Goal: Navigation & Orientation: Find specific page/section

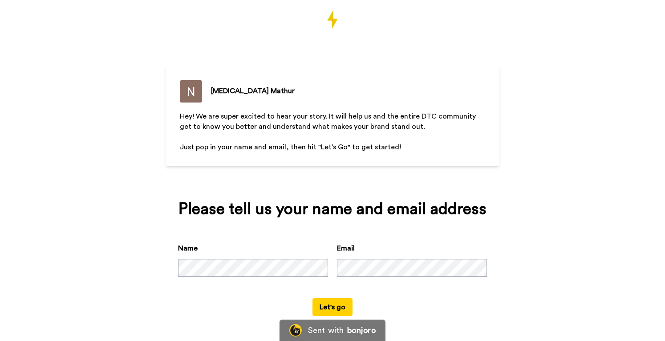
scroll to position [26, 0]
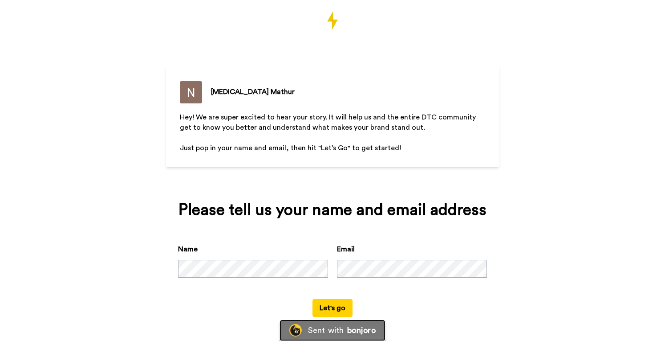
click at [342, 332] on div "Sent with" at bounding box center [326, 330] width 36 height 8
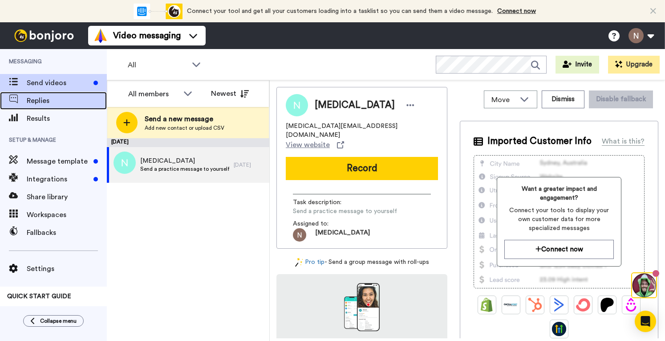
click at [79, 99] on span "Replies" at bounding box center [67, 100] width 80 height 11
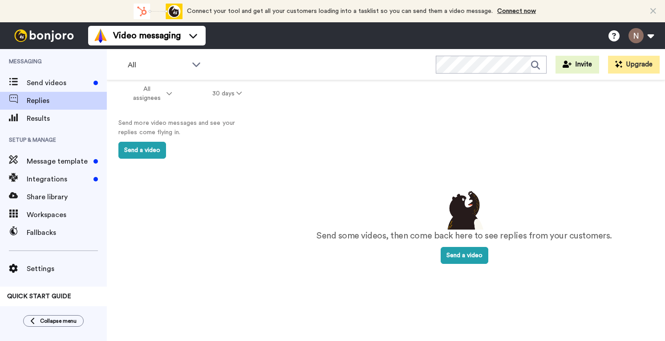
click at [55, 130] on span "Setup & Manage" at bounding box center [53, 139] width 107 height 25
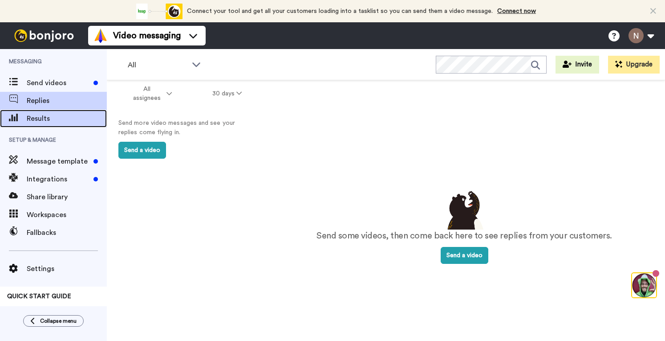
click at [56, 124] on div "Results" at bounding box center [53, 119] width 107 height 18
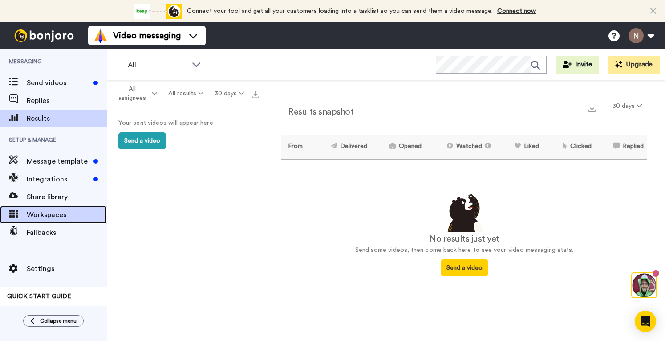
click at [61, 216] on span "Workspaces" at bounding box center [67, 214] width 80 height 11
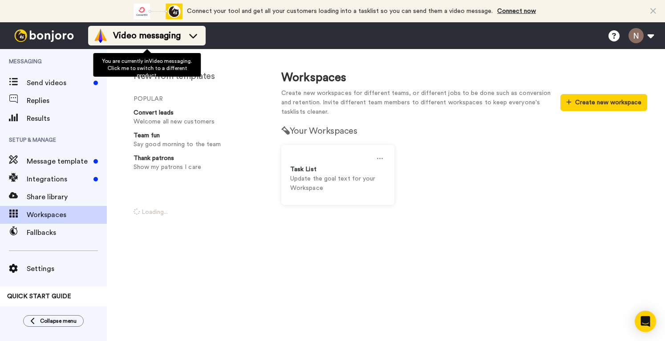
click at [183, 28] on div "Video messaging" at bounding box center [146, 35] width 107 height 14
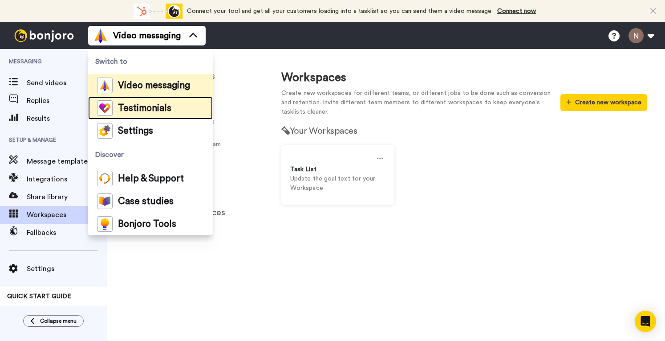
click at [150, 109] on span "Testimonials" at bounding box center [144, 108] width 53 height 9
